Goal: Task Accomplishment & Management: Use online tool/utility

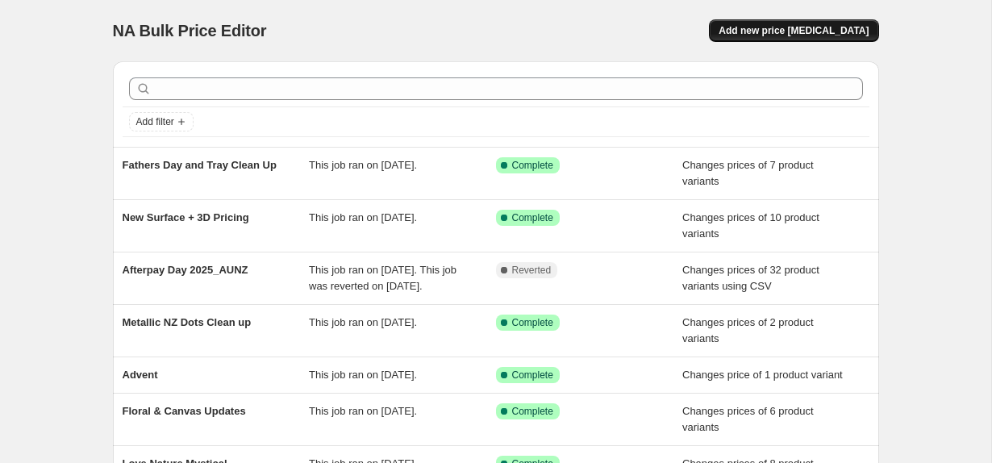
click at [783, 31] on span "Add new price [MEDICAL_DATA]" at bounding box center [794, 30] width 150 height 13
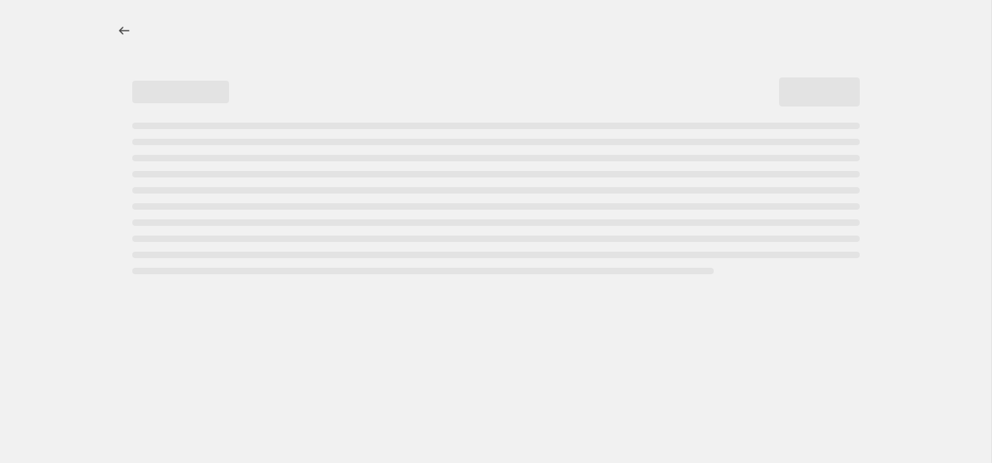
select select "percentage"
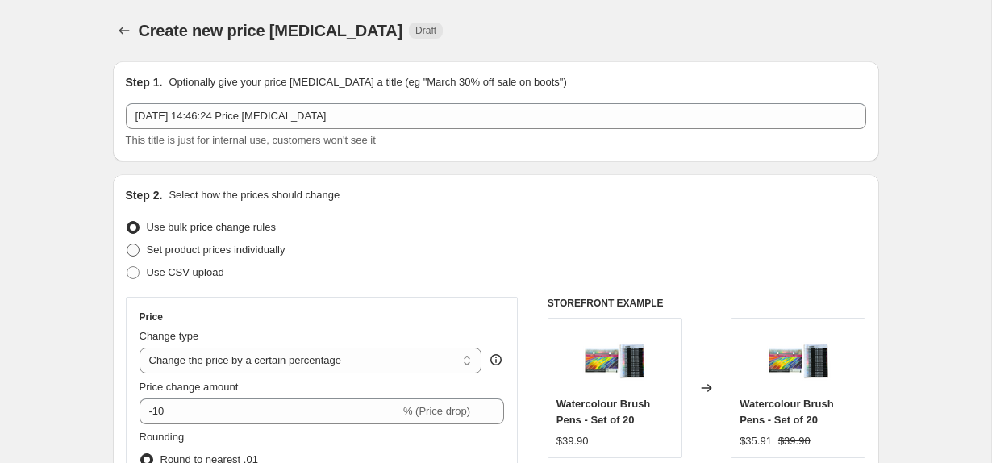
click at [266, 253] on span "Set product prices individually" at bounding box center [216, 250] width 139 height 12
click at [127, 244] on input "Set product prices individually" at bounding box center [127, 244] width 1 height 1
radio input "true"
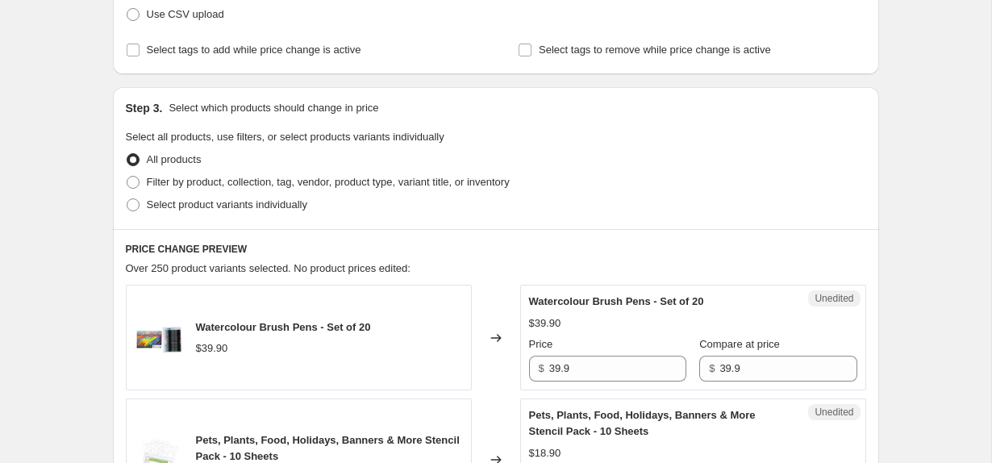
scroll to position [263, 0]
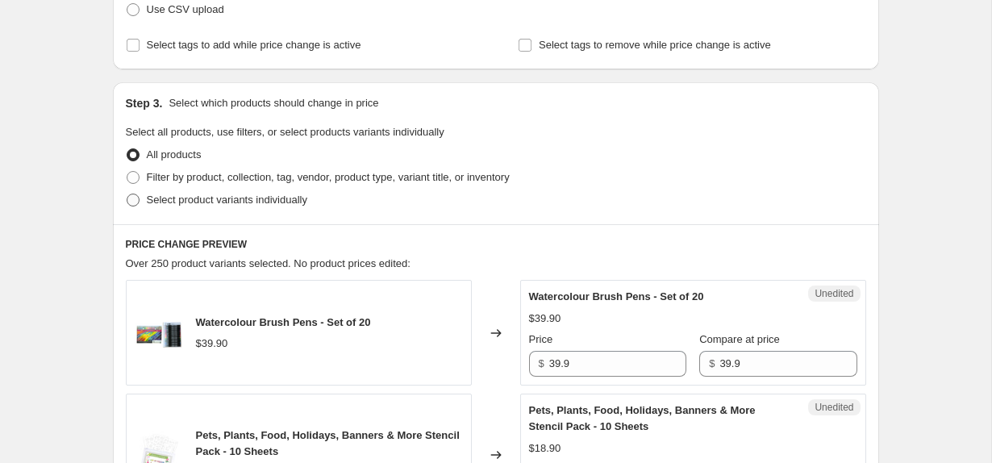
click at [229, 197] on span "Select product variants individually" at bounding box center [227, 200] width 161 height 12
click at [127, 194] on input "Select product variants individually" at bounding box center [127, 194] width 1 height 1
radio input "true"
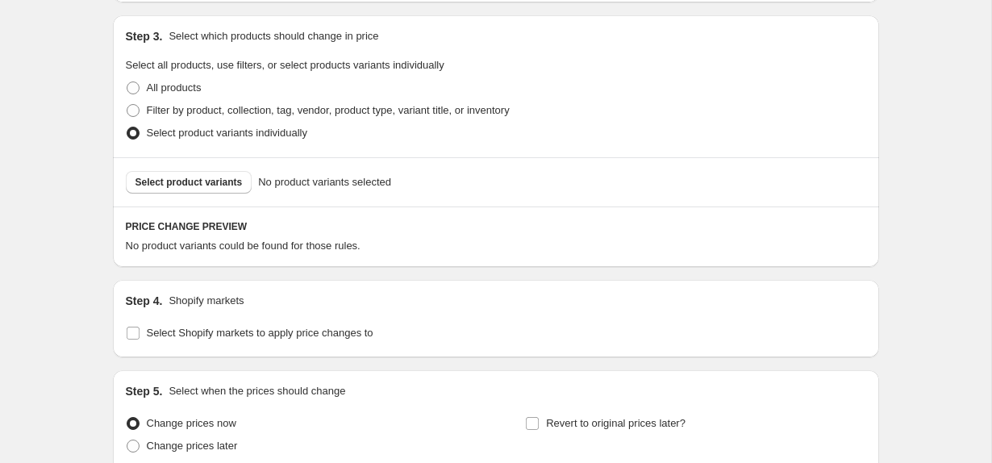
scroll to position [343, 0]
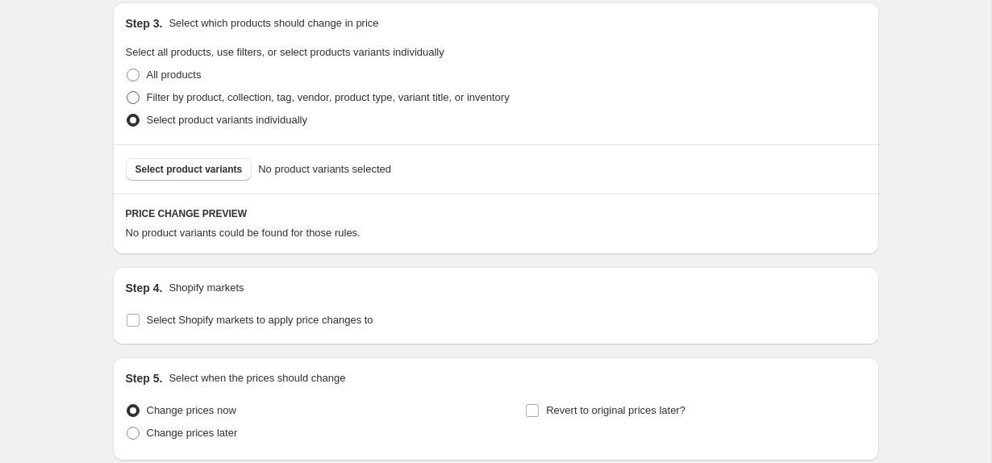
click at [234, 94] on span "Filter by product, collection, tag, vendor, product type, variant title, or inv…" at bounding box center [328, 97] width 363 height 12
click at [127, 92] on input "Filter by product, collection, tag, vendor, product type, variant title, or inv…" at bounding box center [127, 91] width 1 height 1
radio input "true"
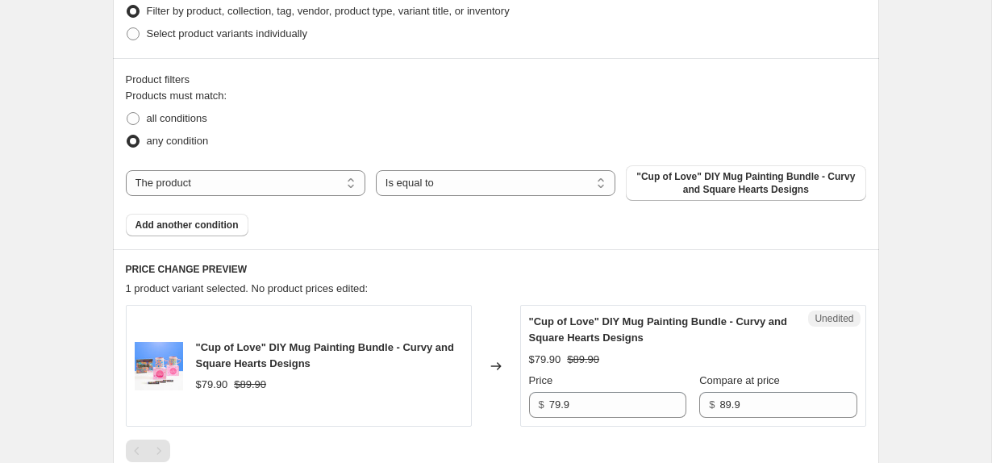
scroll to position [430, 0]
click at [671, 175] on span ""Cup of Love" DIY Mug Painting Bundle - Curvy and Square Hearts Designs" at bounding box center [746, 182] width 220 height 26
